Goal: Task Accomplishment & Management: Manage account settings

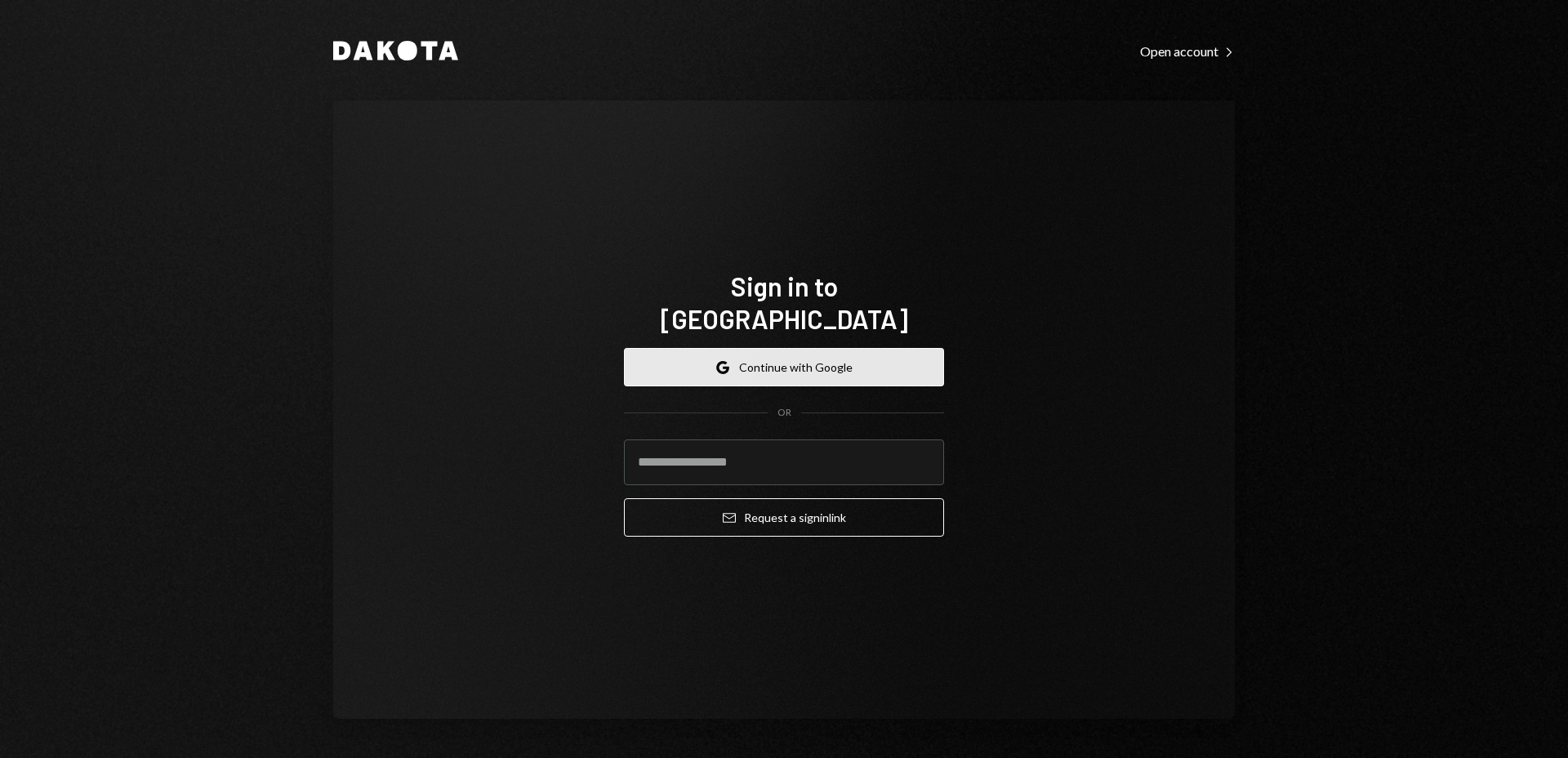
click at [804, 348] on button "Google Continue with Google" at bounding box center [784, 367] width 320 height 39
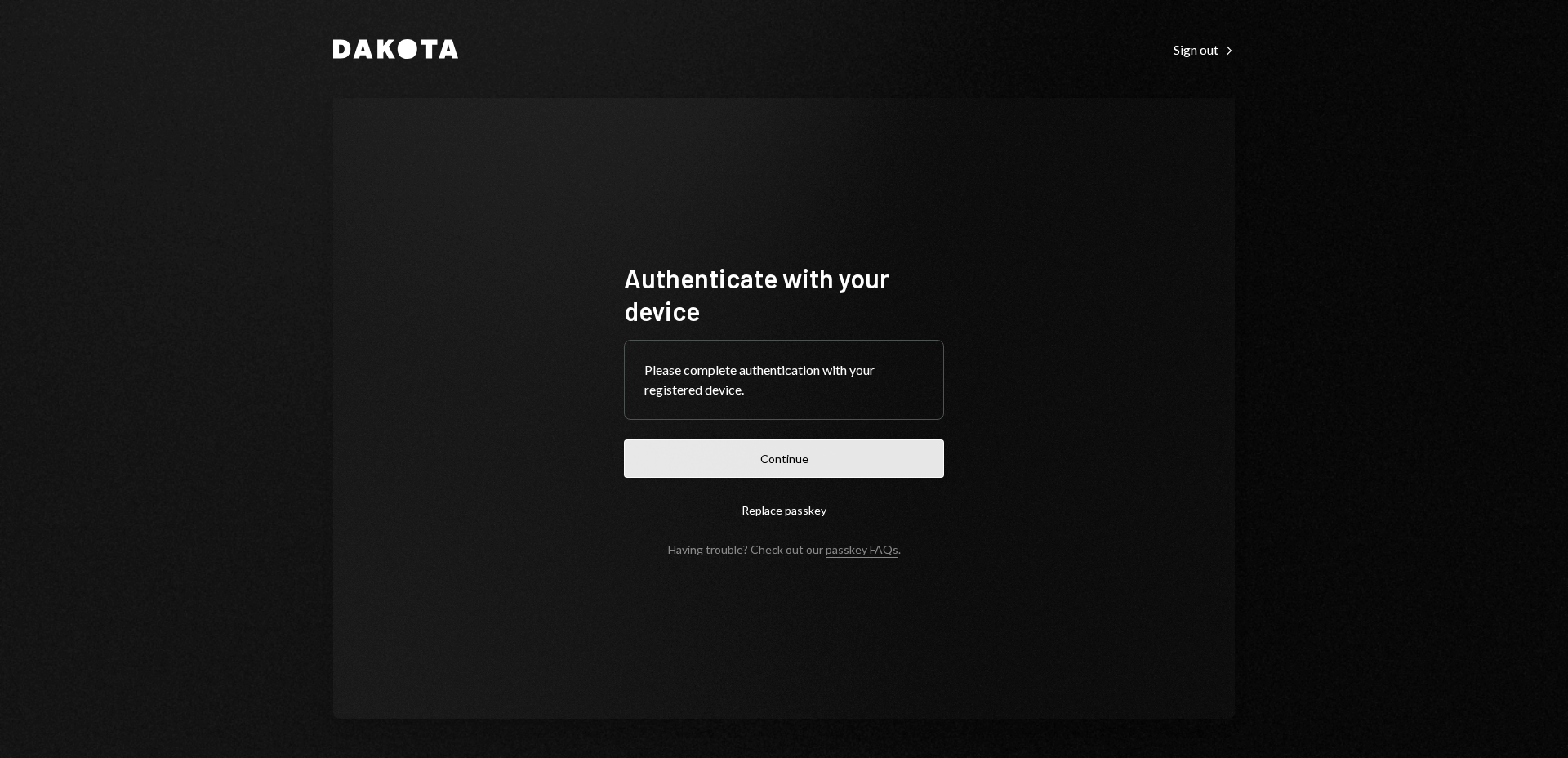
click at [814, 449] on button "Continue" at bounding box center [784, 459] width 320 height 39
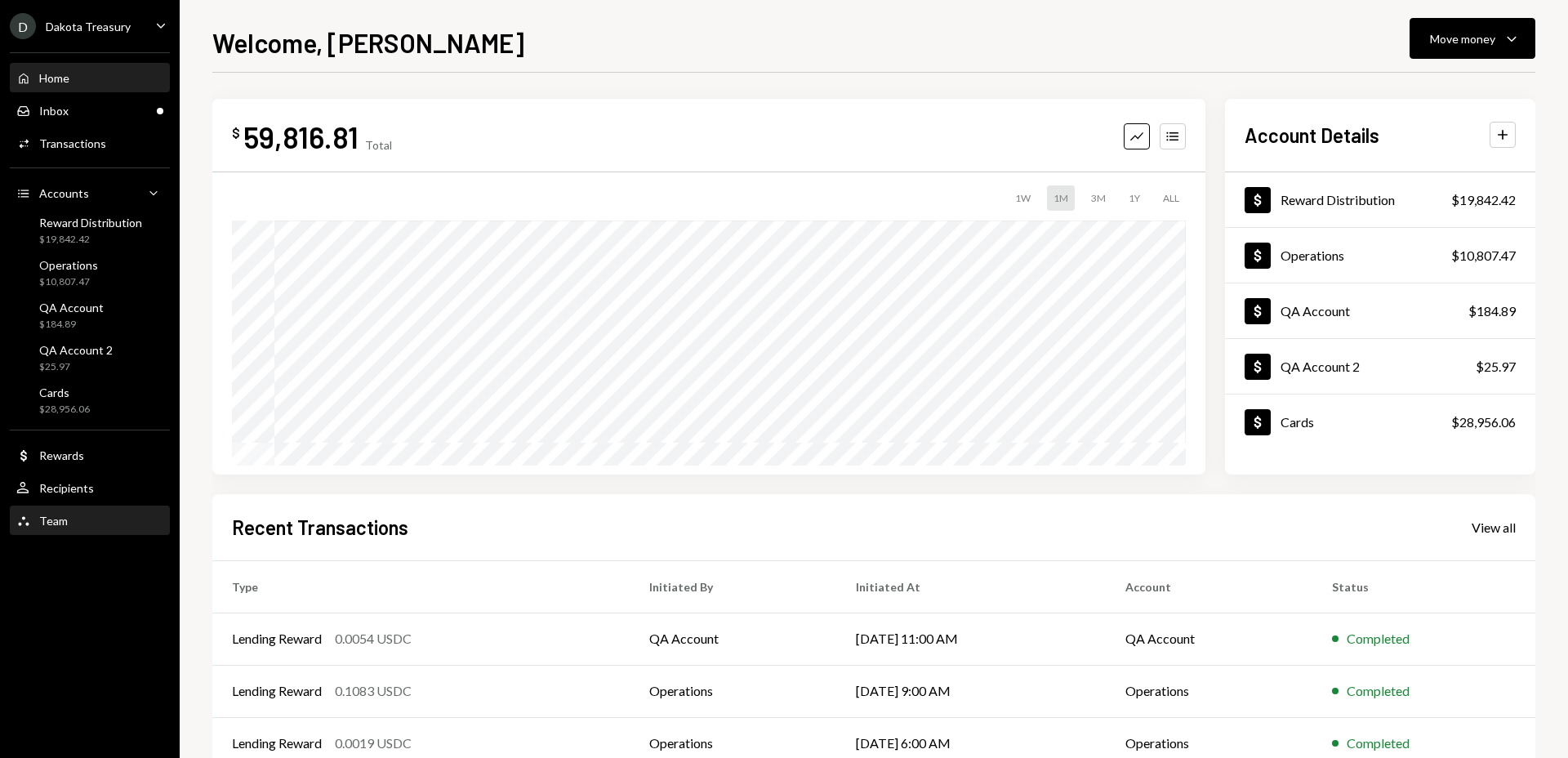
click at [112, 510] on div "Team Team" at bounding box center [90, 521] width 147 height 28
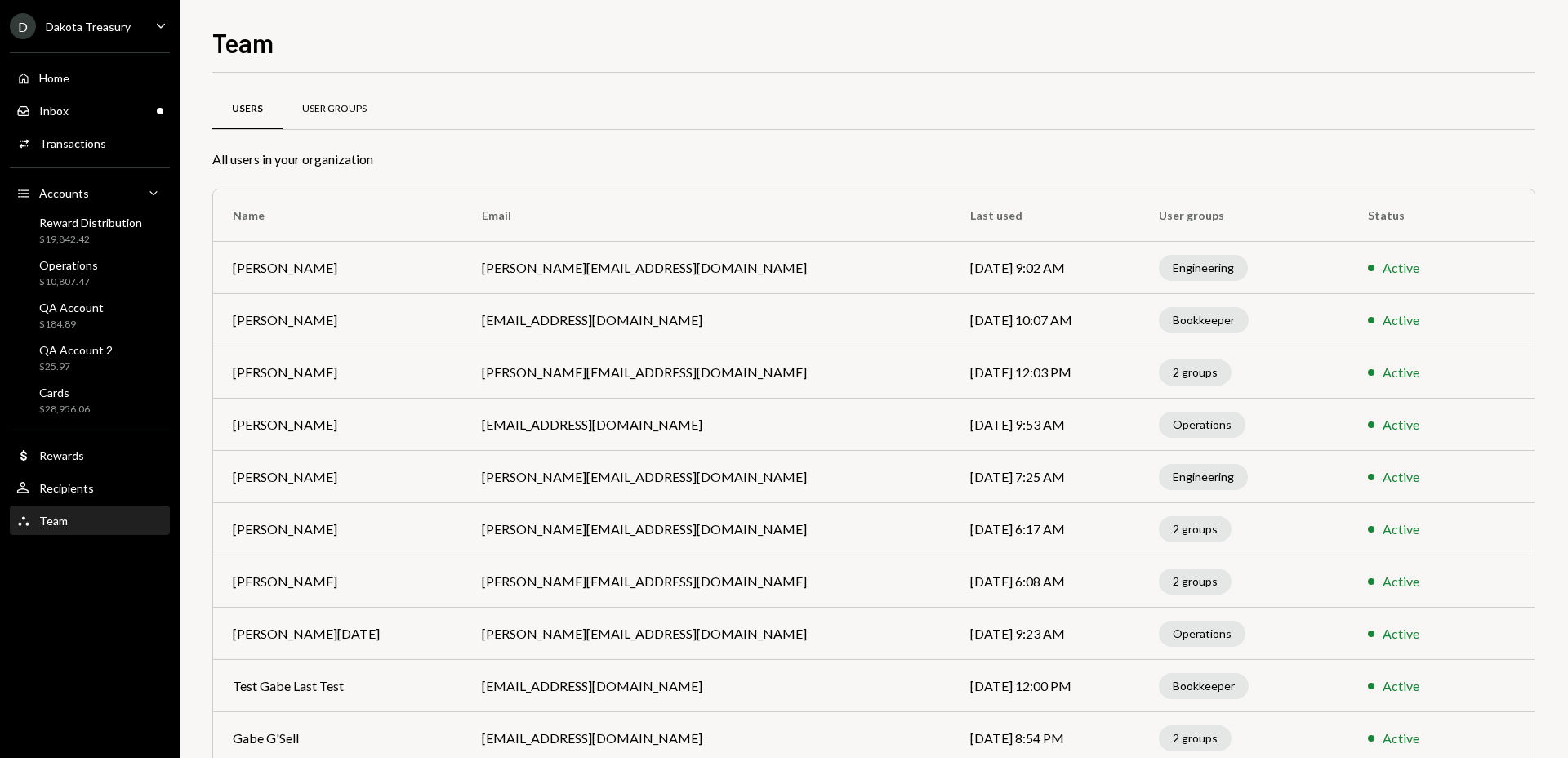
click at [325, 101] on div "User Groups" at bounding box center [334, 110] width 104 height 39
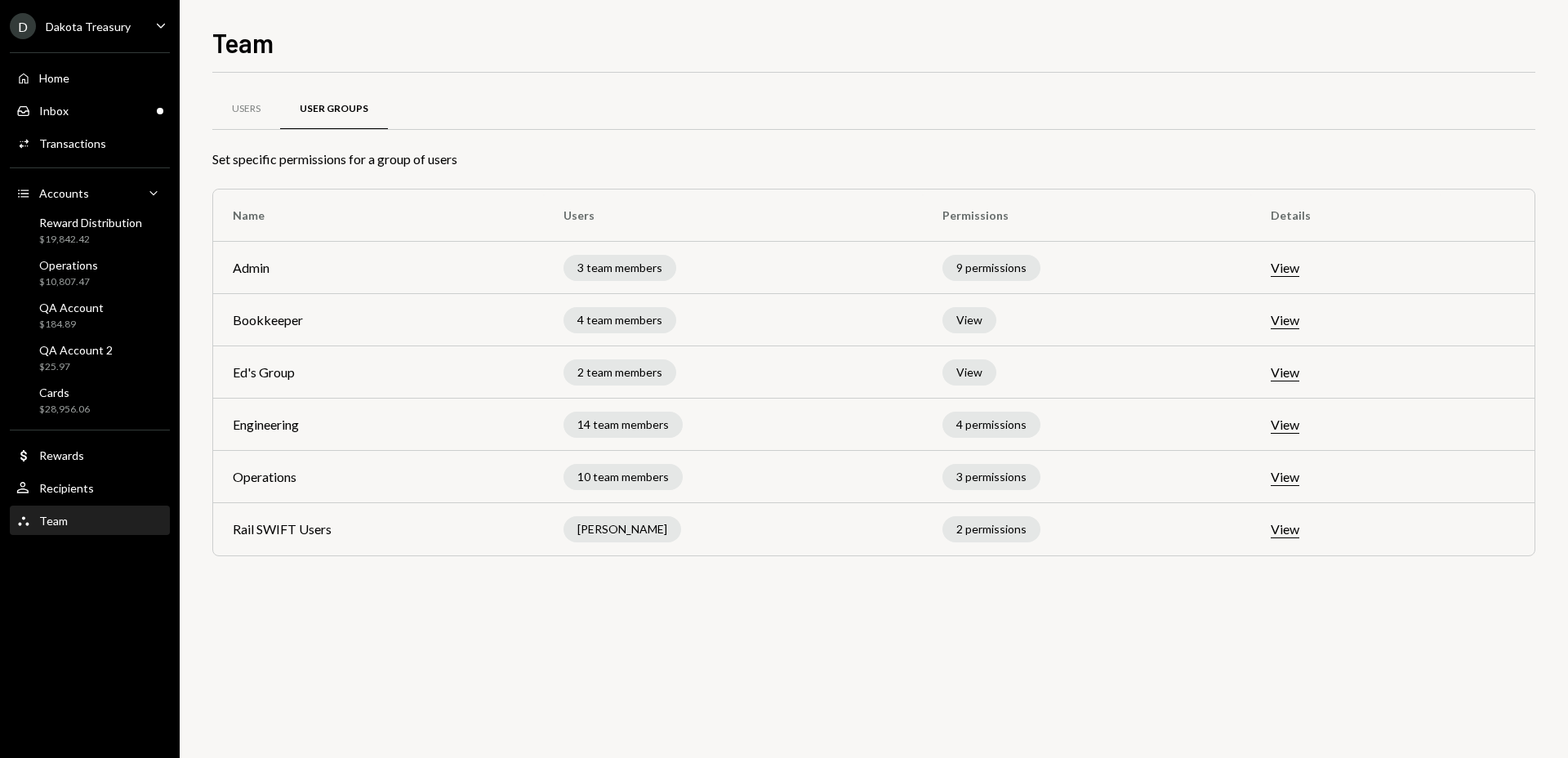
click at [976, 322] on div "View" at bounding box center [969, 320] width 54 height 26
click at [1298, 322] on button "View" at bounding box center [1285, 320] width 28 height 17
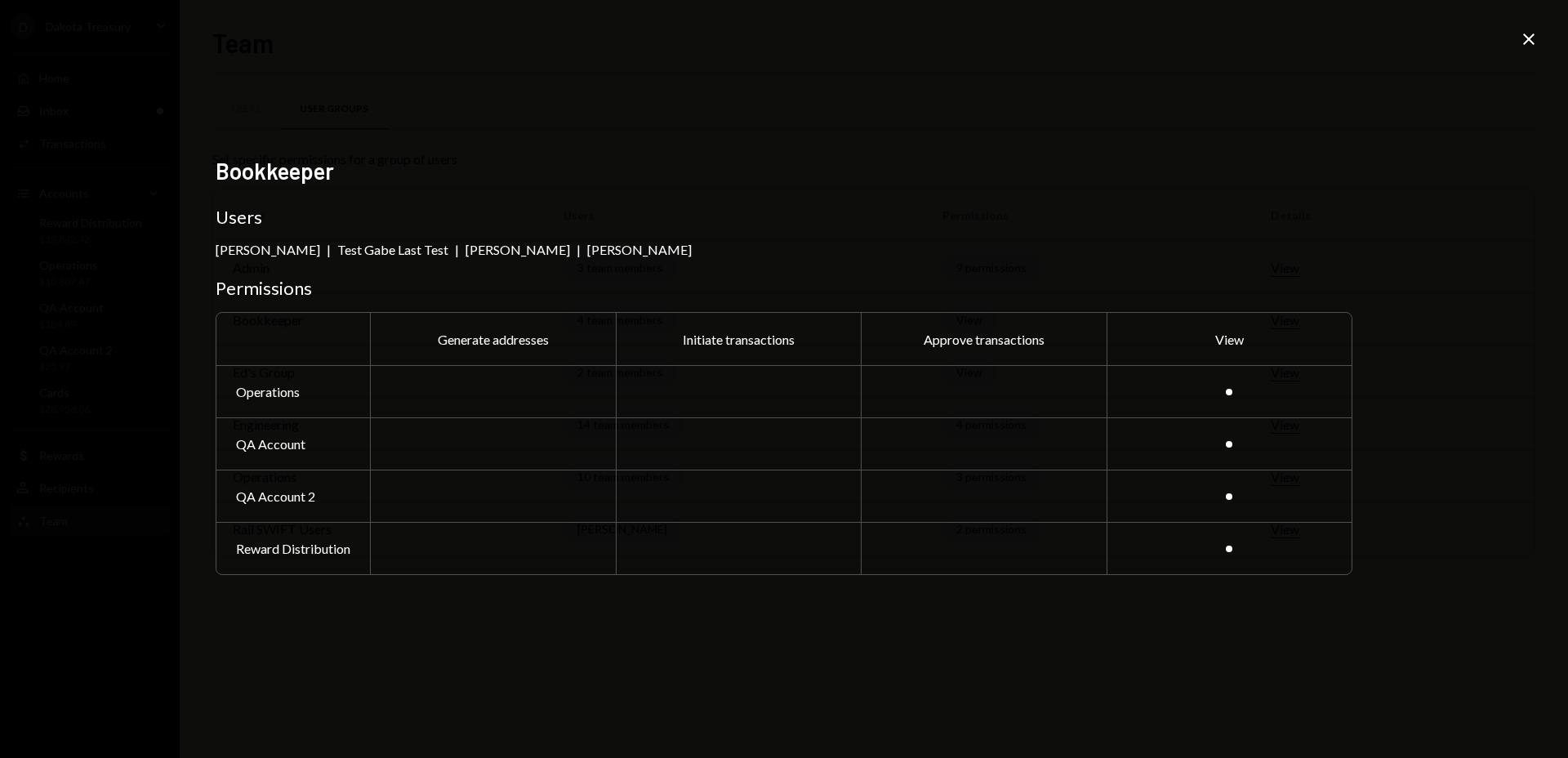
click at [1464, 388] on div "Bookkeeper Users [PERSON_NAME] | Test Gabe Last Test | [PERSON_NAME] | [PERSON_…" at bounding box center [784, 379] width 1568 height 758
click at [1532, 44] on icon "Close" at bounding box center [1529, 39] width 19 height 19
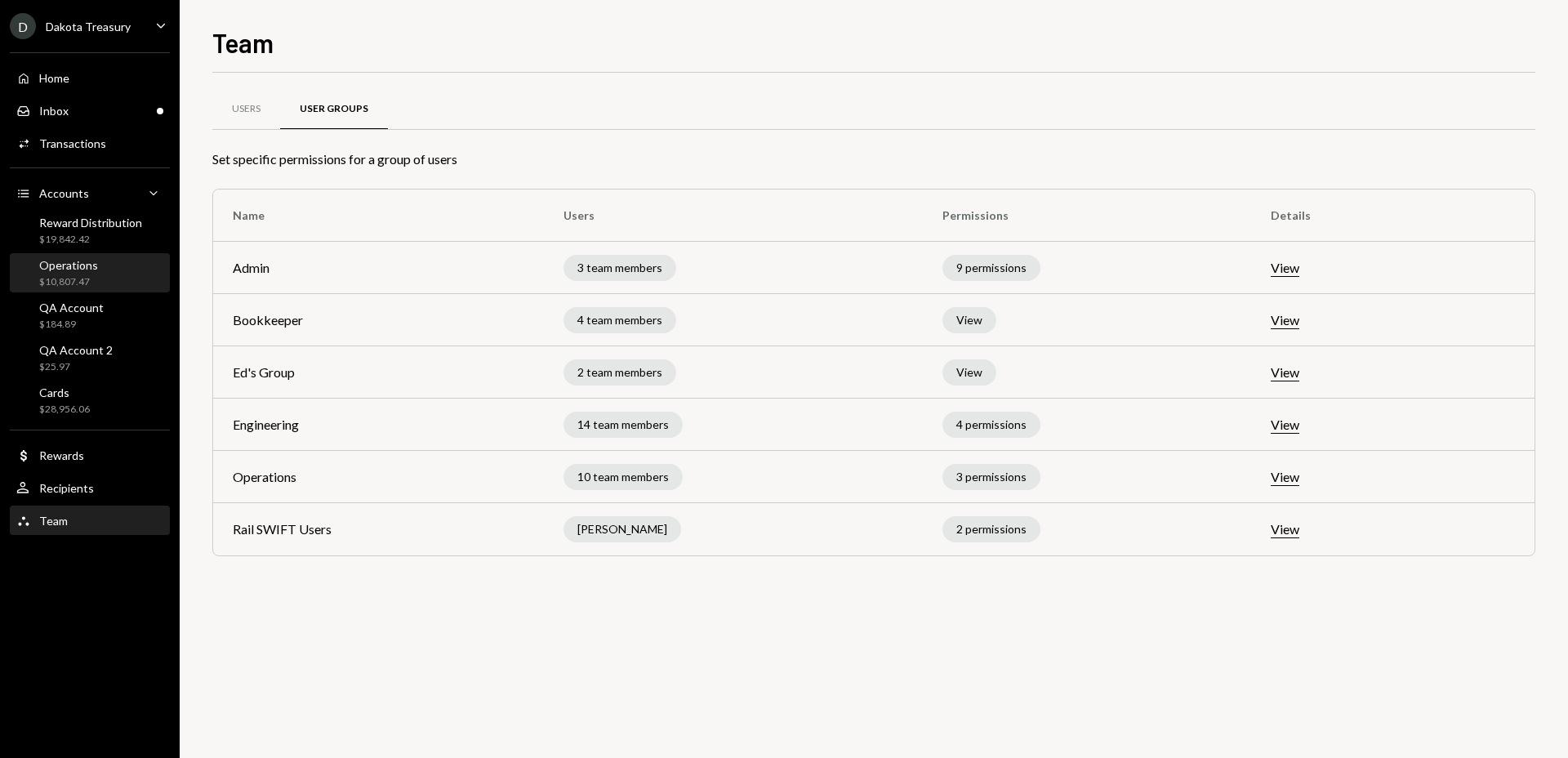
click at [121, 276] on div "Operations $10,807.47" at bounding box center [90, 273] width 147 height 31
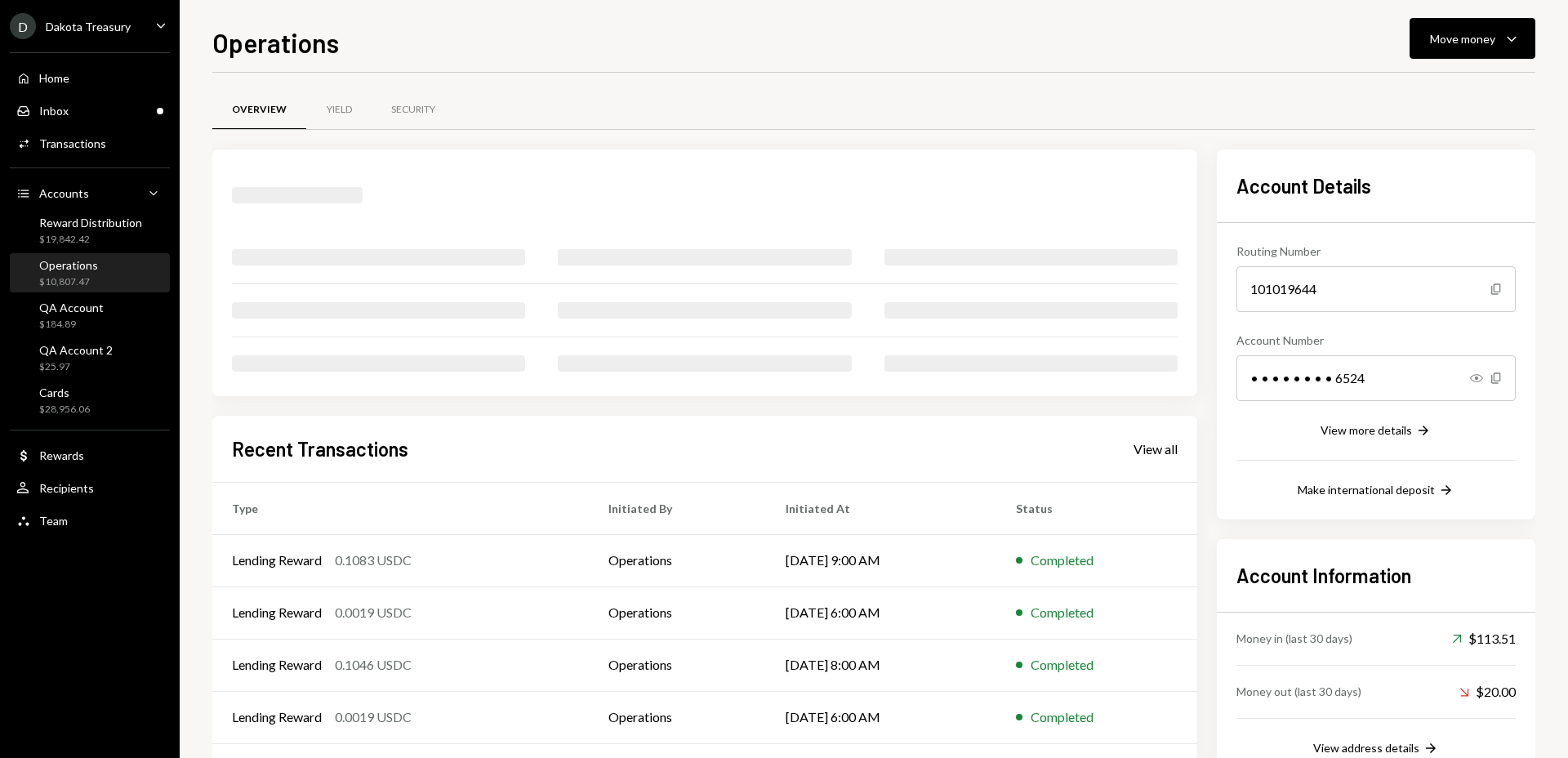
click at [428, 84] on div "Overview Yield Security Recent Transactions View all Type Initiated By Initiate…" at bounding box center [874, 552] width 1323 height 959
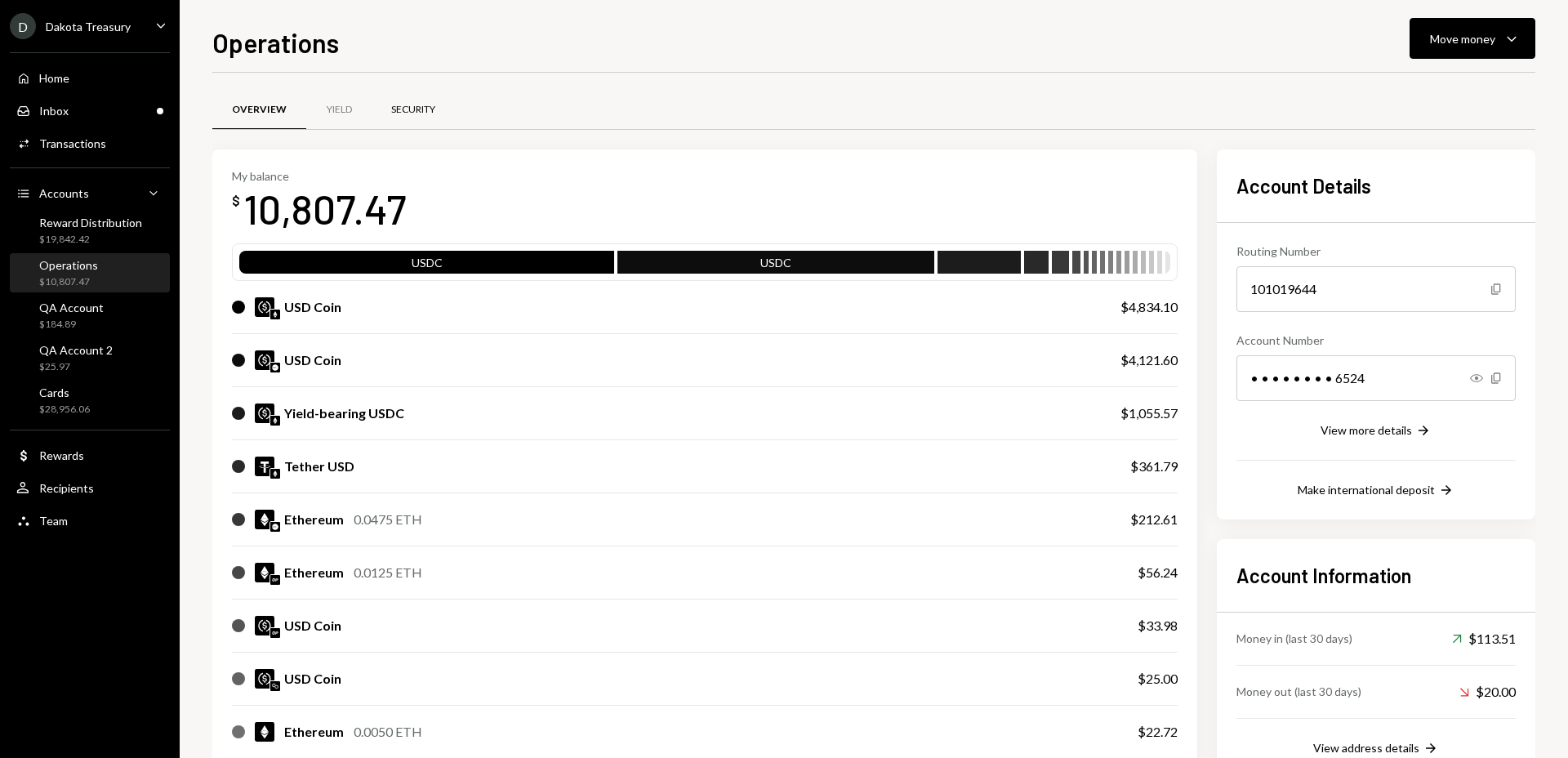
click at [418, 111] on div "Security" at bounding box center [413, 110] width 44 height 14
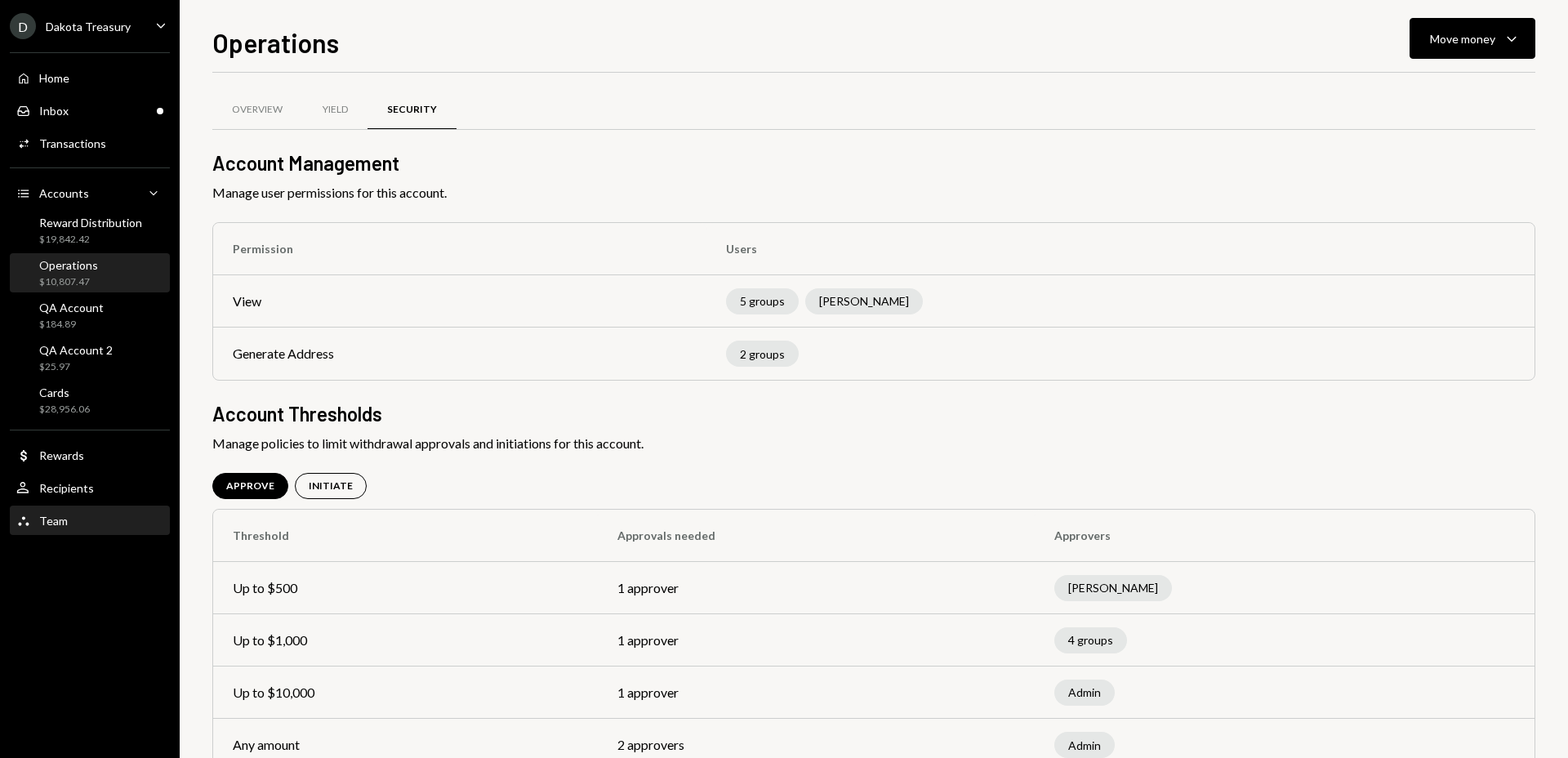
click at [108, 518] on div "Team Team" at bounding box center [90, 521] width 147 height 15
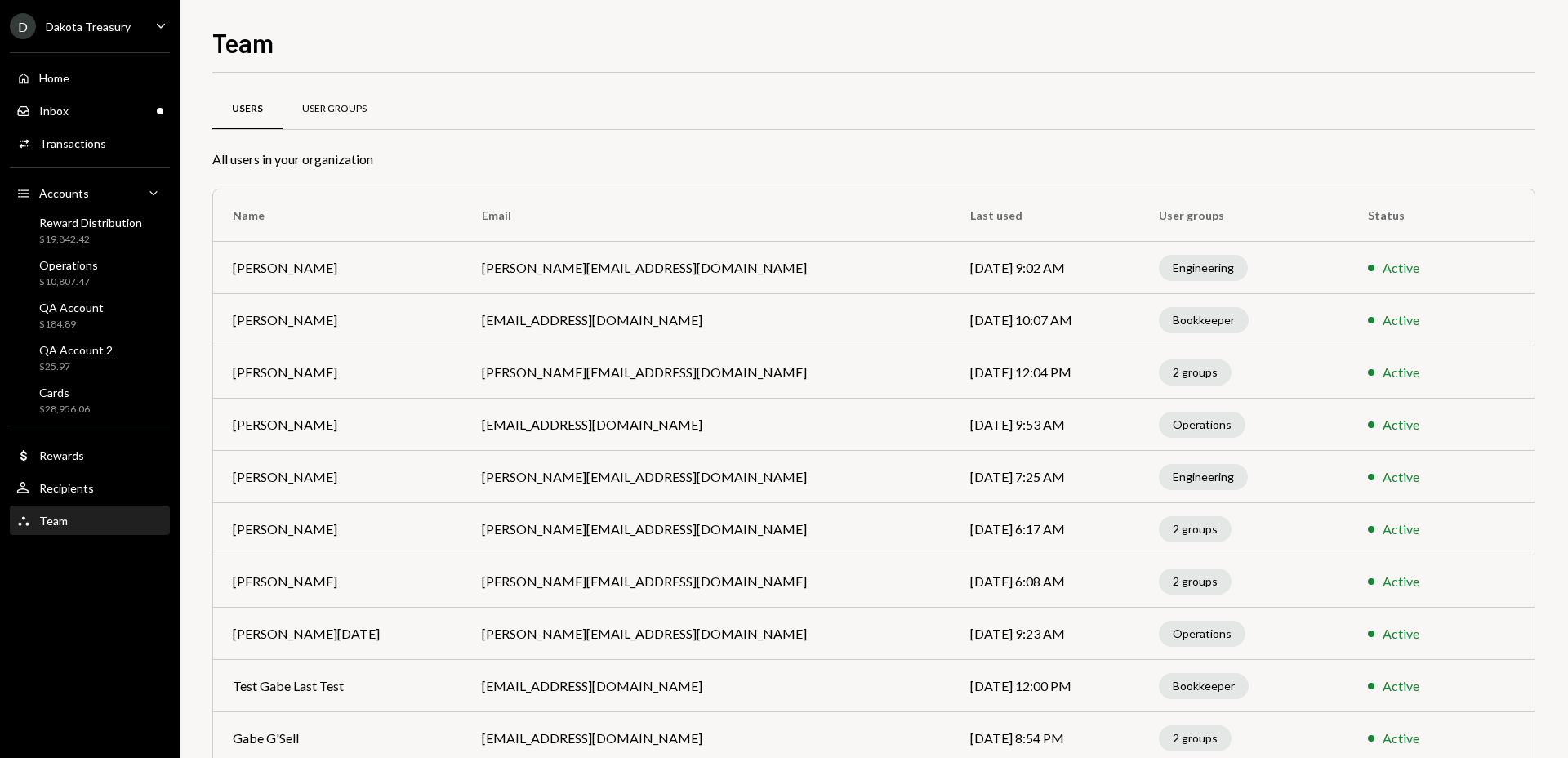
click at [346, 115] on div "User Groups" at bounding box center [334, 109] width 64 height 14
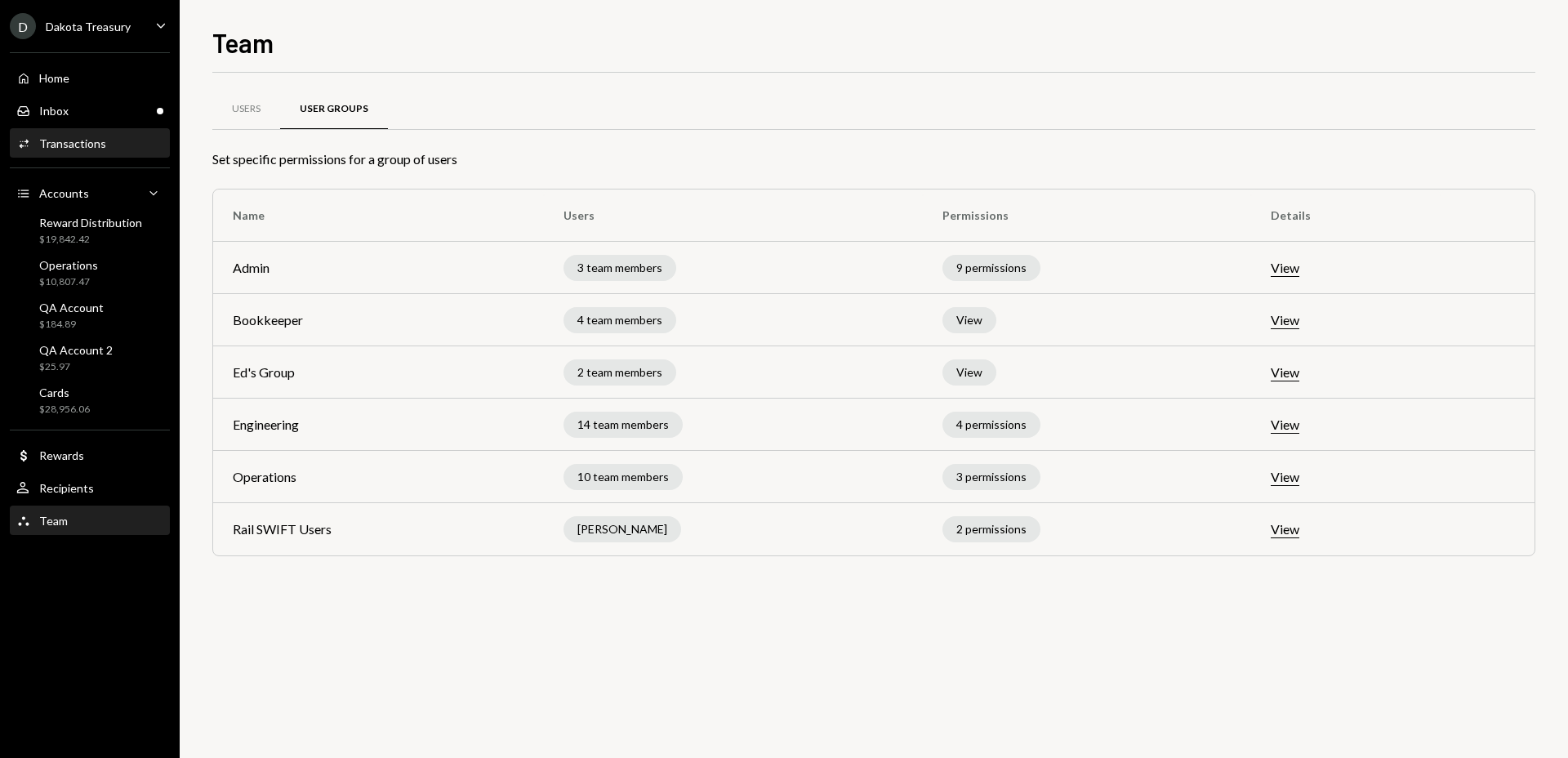
click at [132, 132] on div "Activities Transactions" at bounding box center [90, 143] width 147 height 28
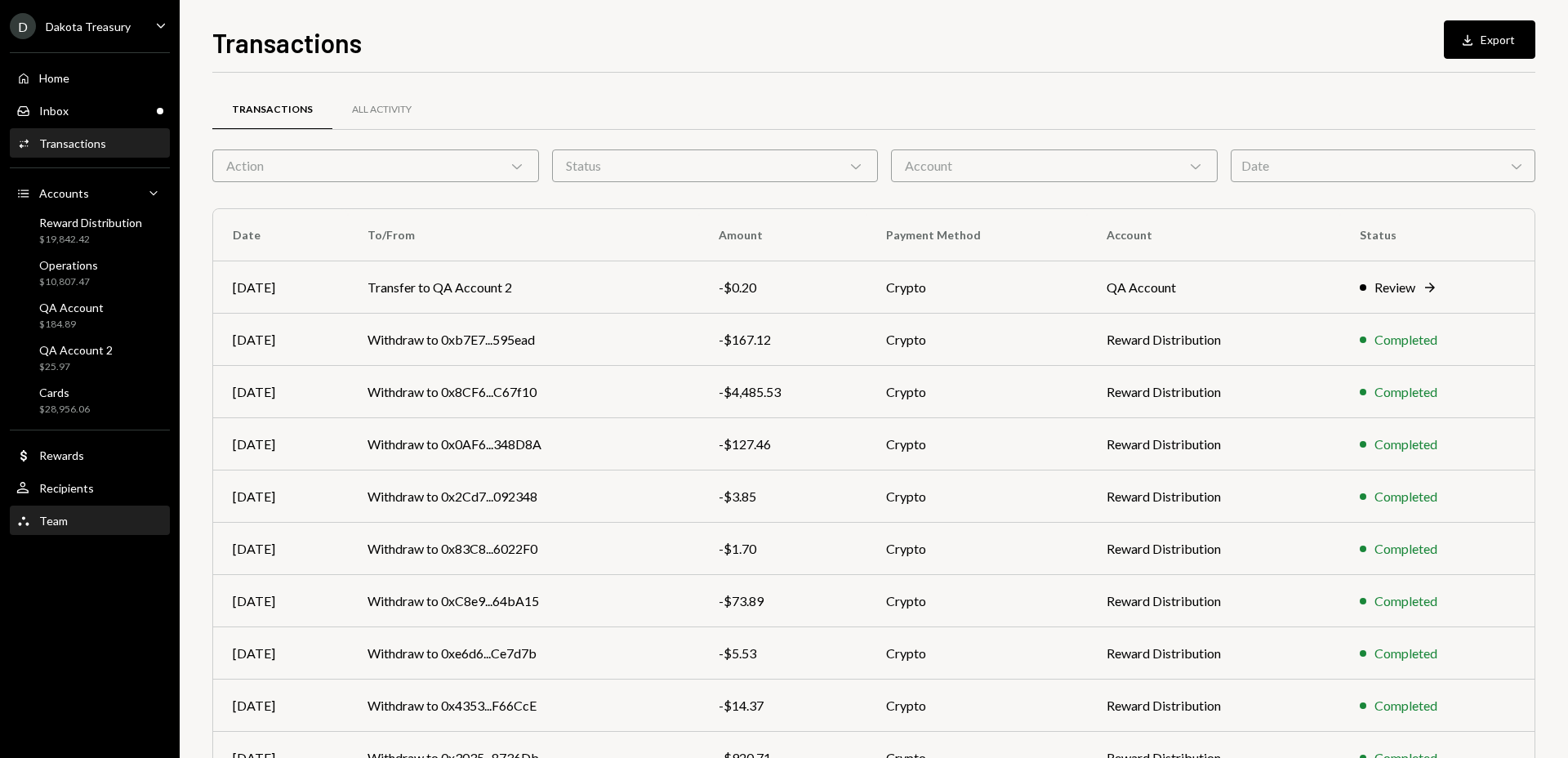
click at [96, 522] on div "Team Team" at bounding box center [90, 521] width 147 height 15
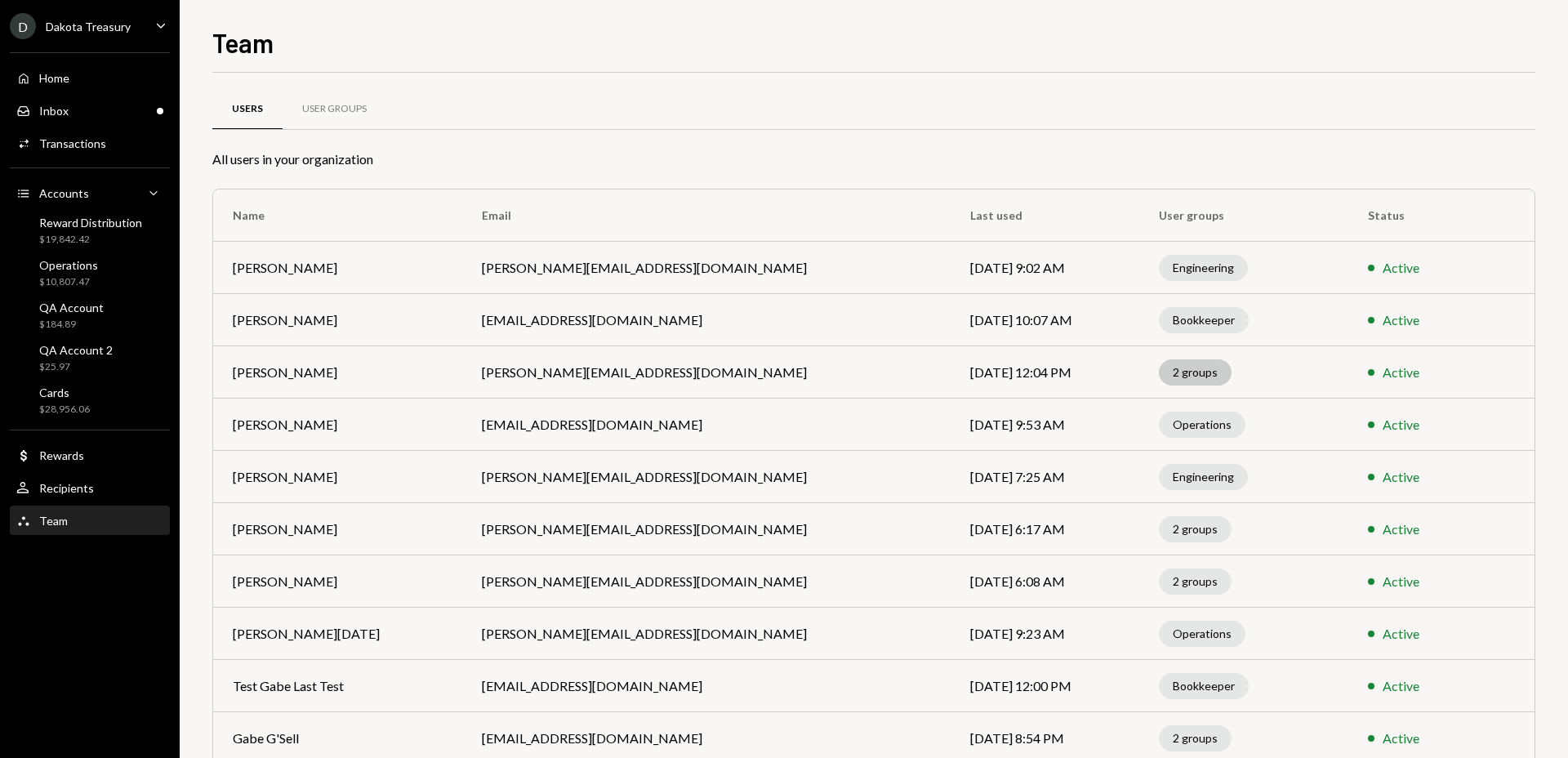
click at [1159, 369] on div "2 groups" at bounding box center [1195, 372] width 73 height 26
click at [1159, 378] on div "2 groups" at bounding box center [1195, 372] width 73 height 26
click at [315, 104] on div "User Groups" at bounding box center [334, 109] width 64 height 14
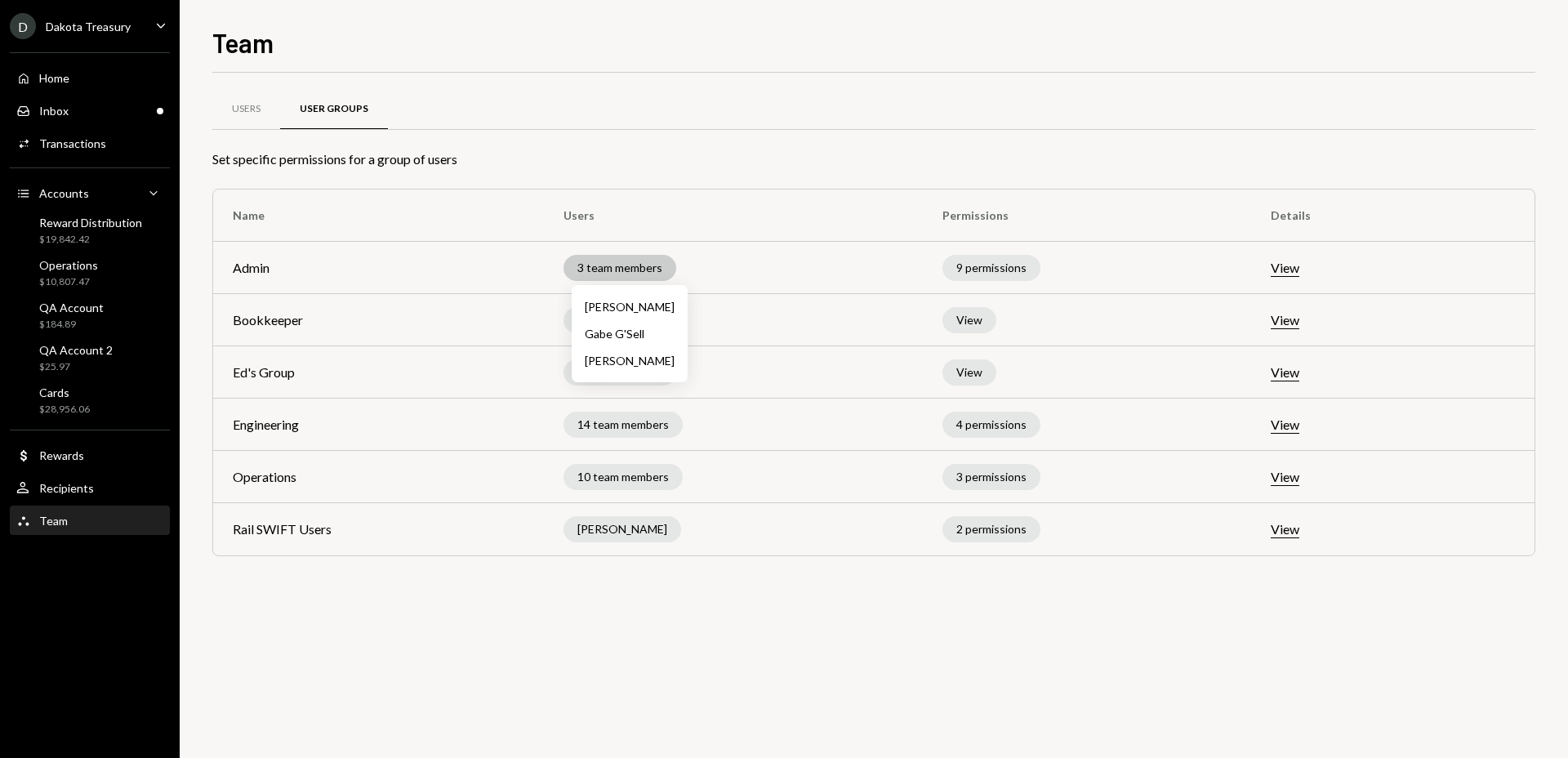
click at [634, 271] on div "3 team members" at bounding box center [620, 267] width 113 height 26
click at [725, 267] on td "3 team members" at bounding box center [733, 268] width 379 height 52
click at [640, 271] on div "3 team members" at bounding box center [620, 267] width 113 height 26
click at [1021, 535] on div "2 permissions" at bounding box center [991, 529] width 98 height 26
